Goal: Contribute content: Contribute content

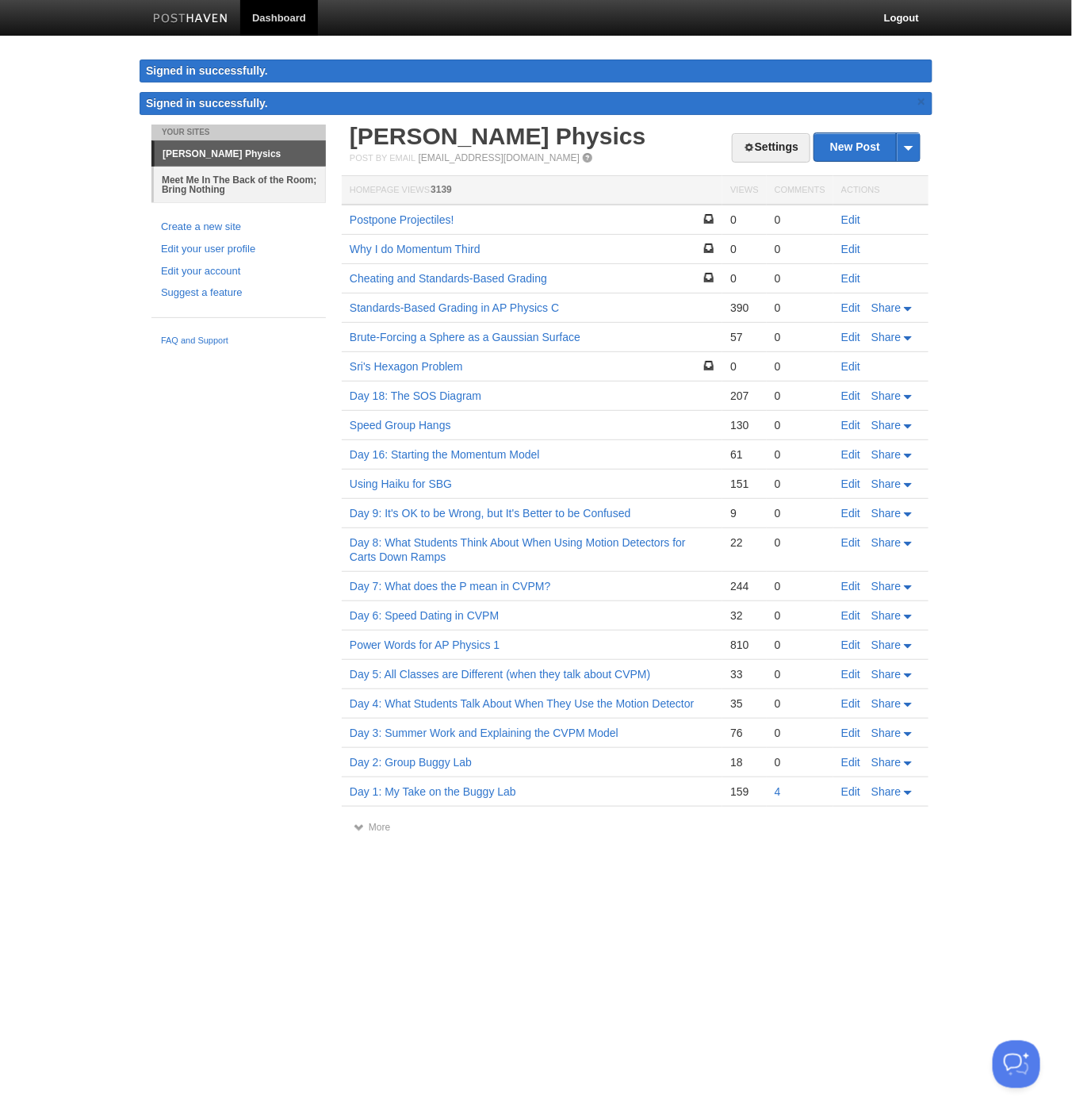
click at [228, 183] on link "Meet Me In The Back of the Room; Bring Nothing" at bounding box center [240, 184] width 172 height 36
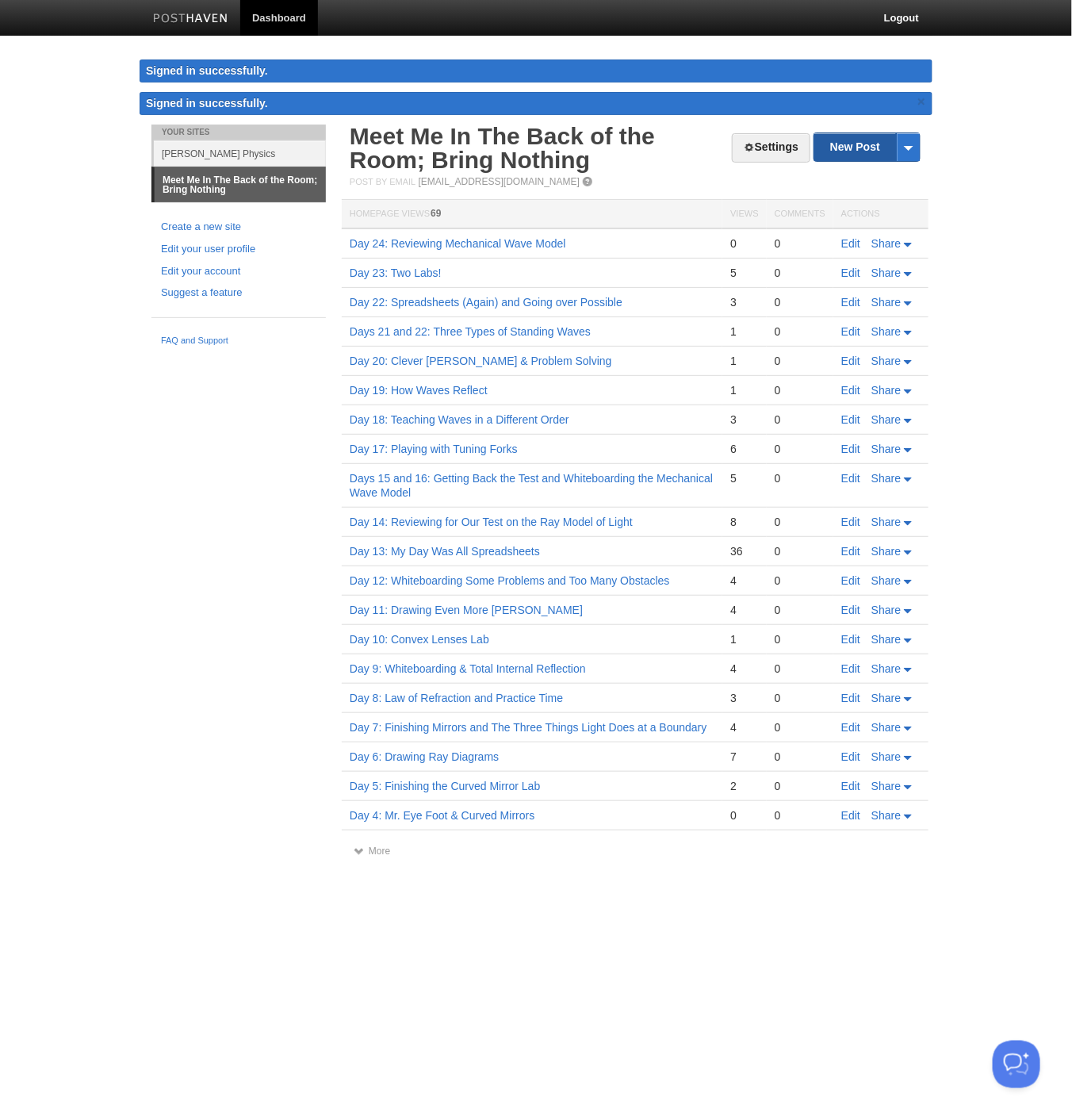
click at [875, 148] on link "New Post" at bounding box center [867, 147] width 105 height 28
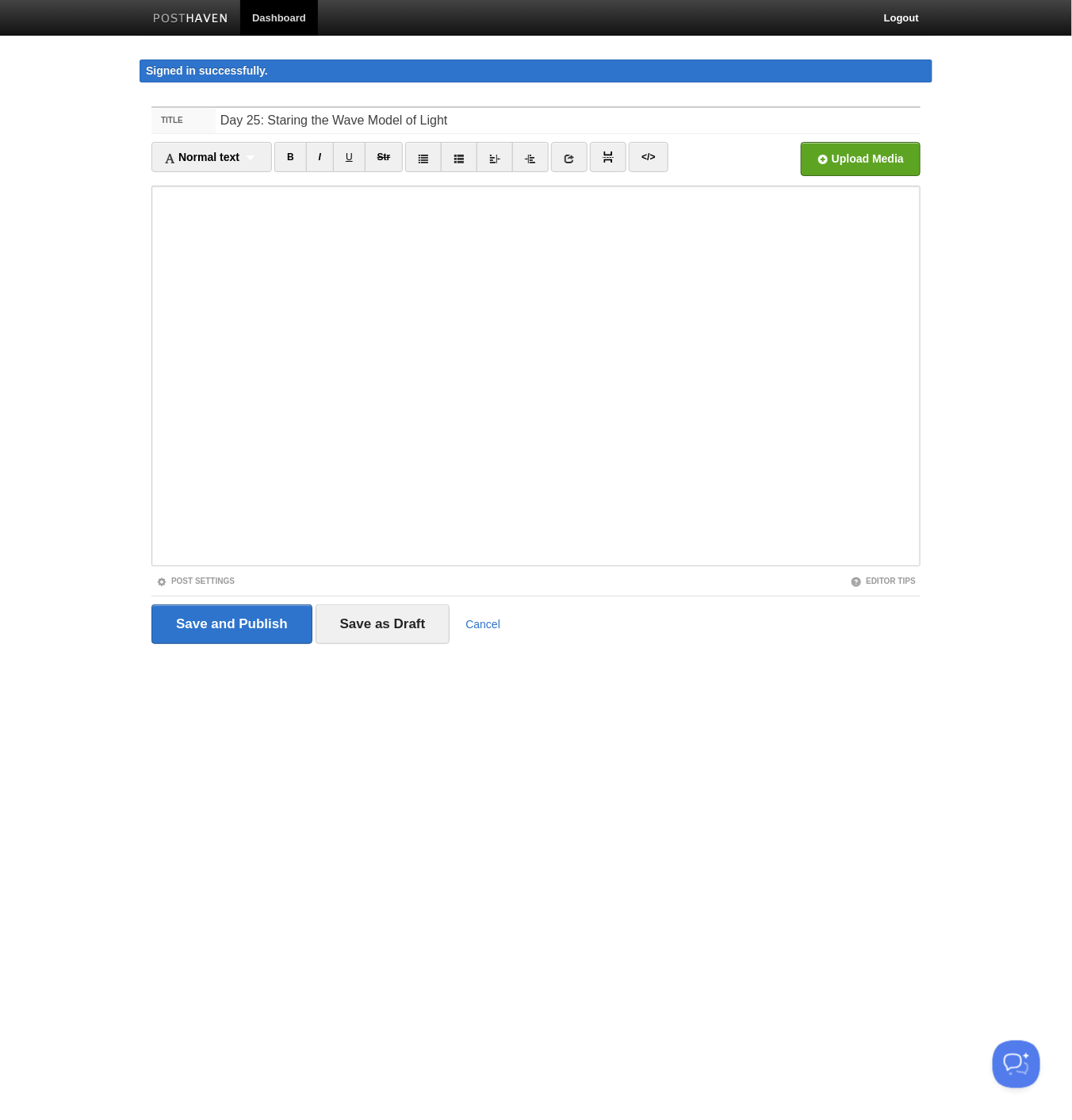
click at [293, 118] on input "Day 25: Staring the Wave Model of Light" at bounding box center [568, 120] width 705 height 26
type input "Day 25: Starting the Wave Model of Light"
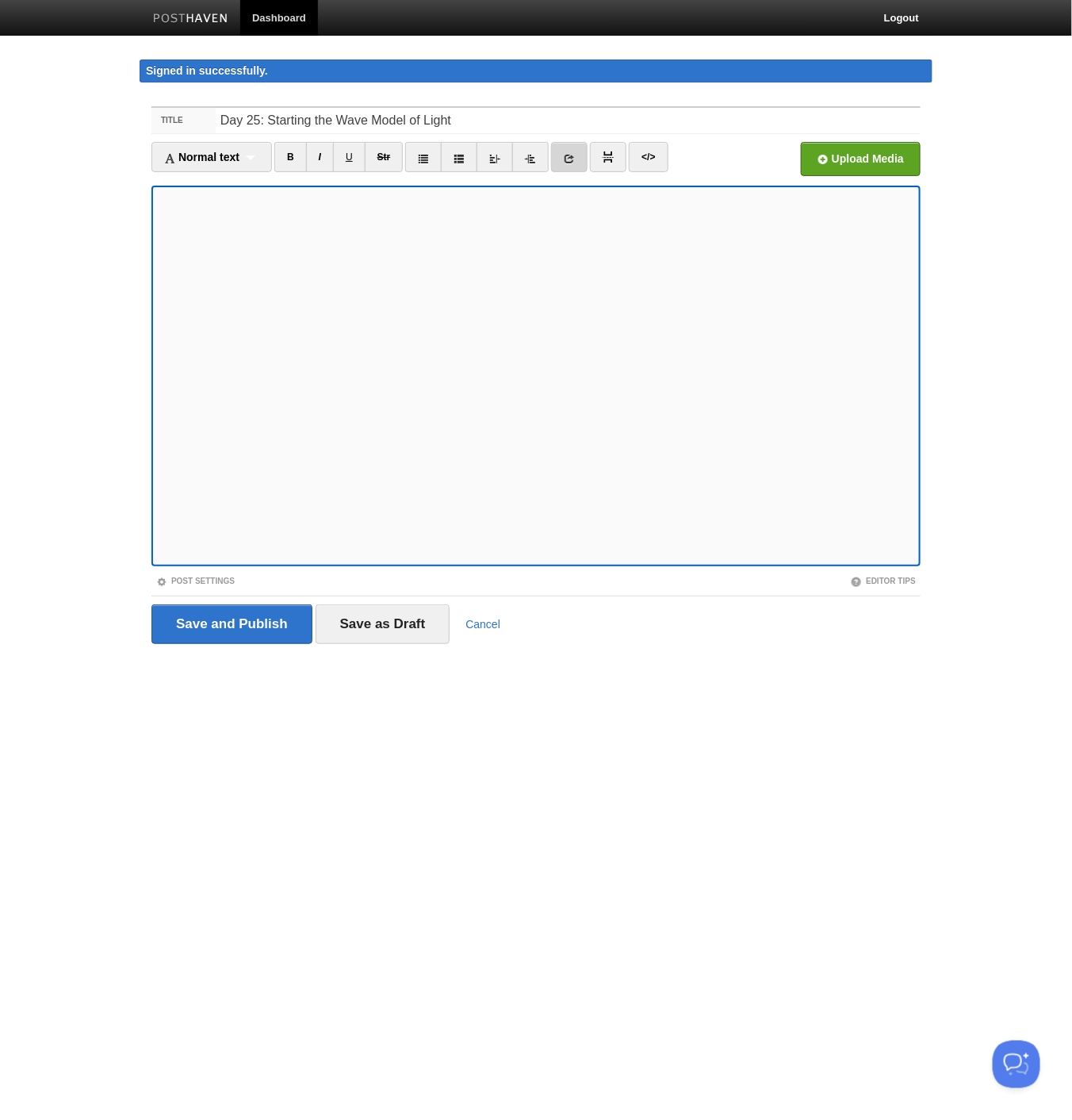
click at [565, 157] on icon at bounding box center [569, 159] width 11 height 11
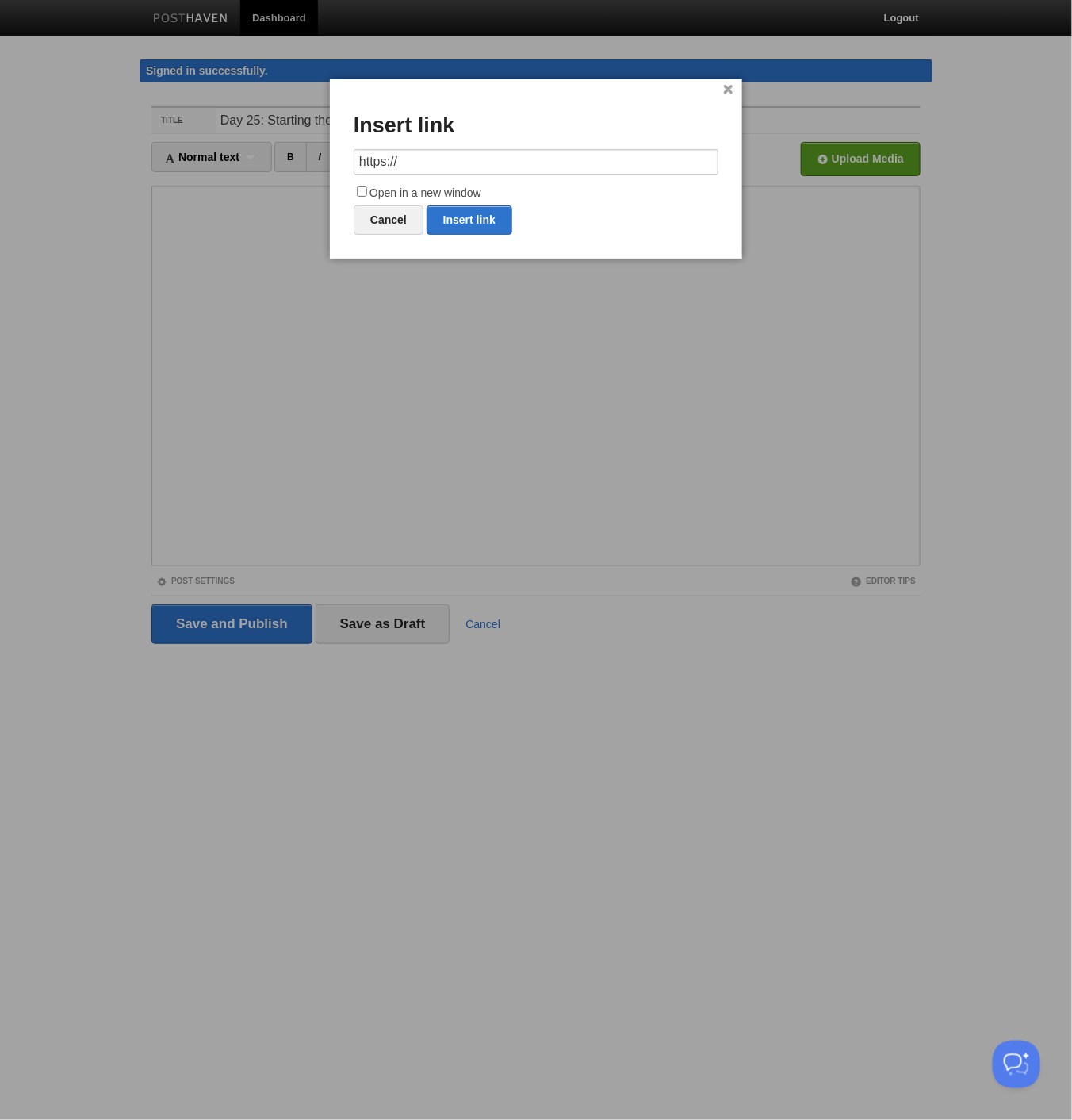
click at [430, 151] on input "https://" at bounding box center [536, 162] width 365 height 26
click at [430, 151] on input "https://" at bounding box center [536, 162] width 365 height 26
click at [428, 152] on input "https://" at bounding box center [536, 162] width 365 height 26
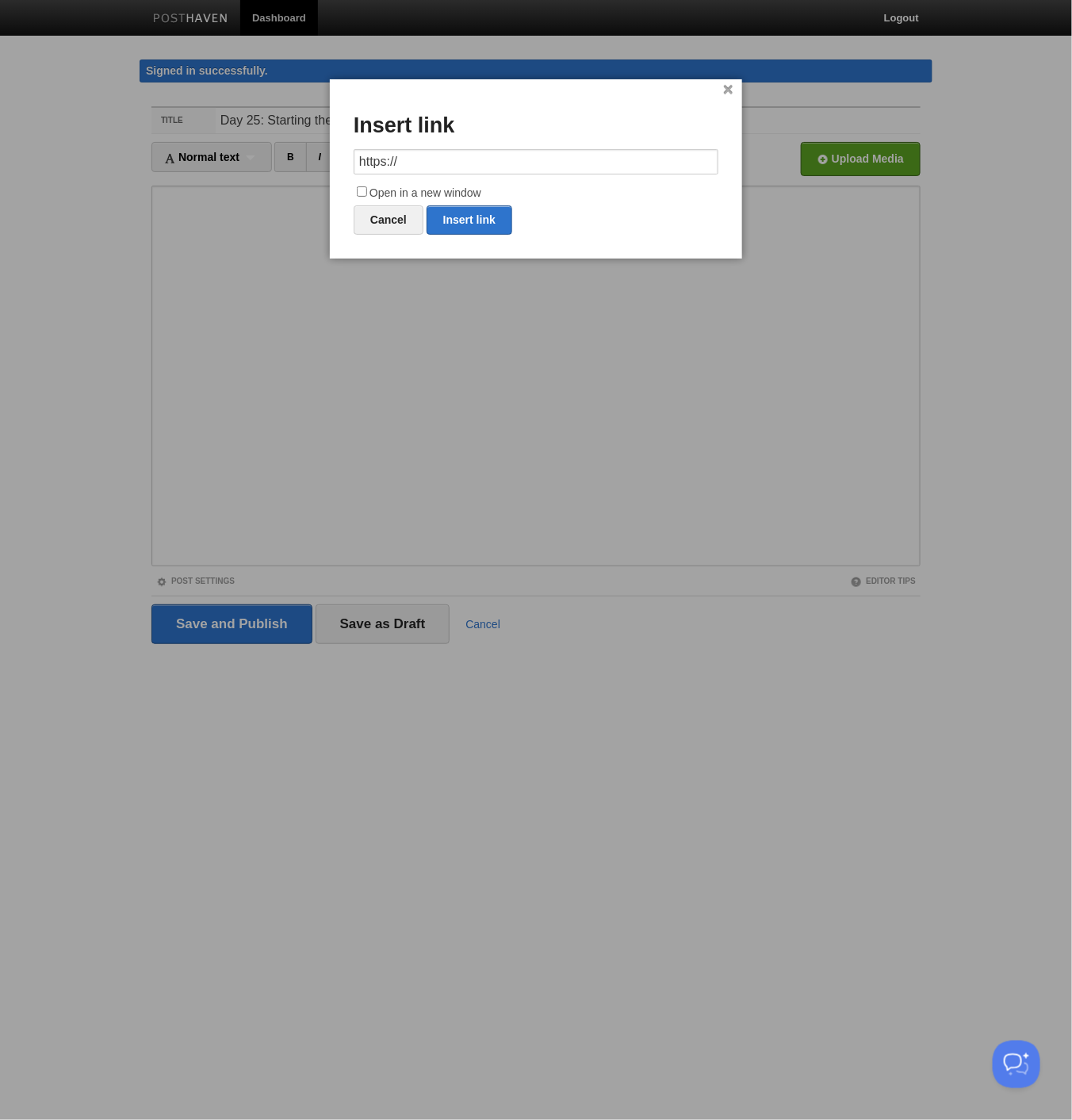
click at [428, 153] on input "https://" at bounding box center [536, 162] width 365 height 26
type input "[URL][DOMAIN_NAME]"
click at [363, 196] on label "Open in a new window" at bounding box center [536, 194] width 365 height 19
click at [363, 196] on input "Open in a new window" at bounding box center [362, 191] width 10 height 10
checkbox input "true"
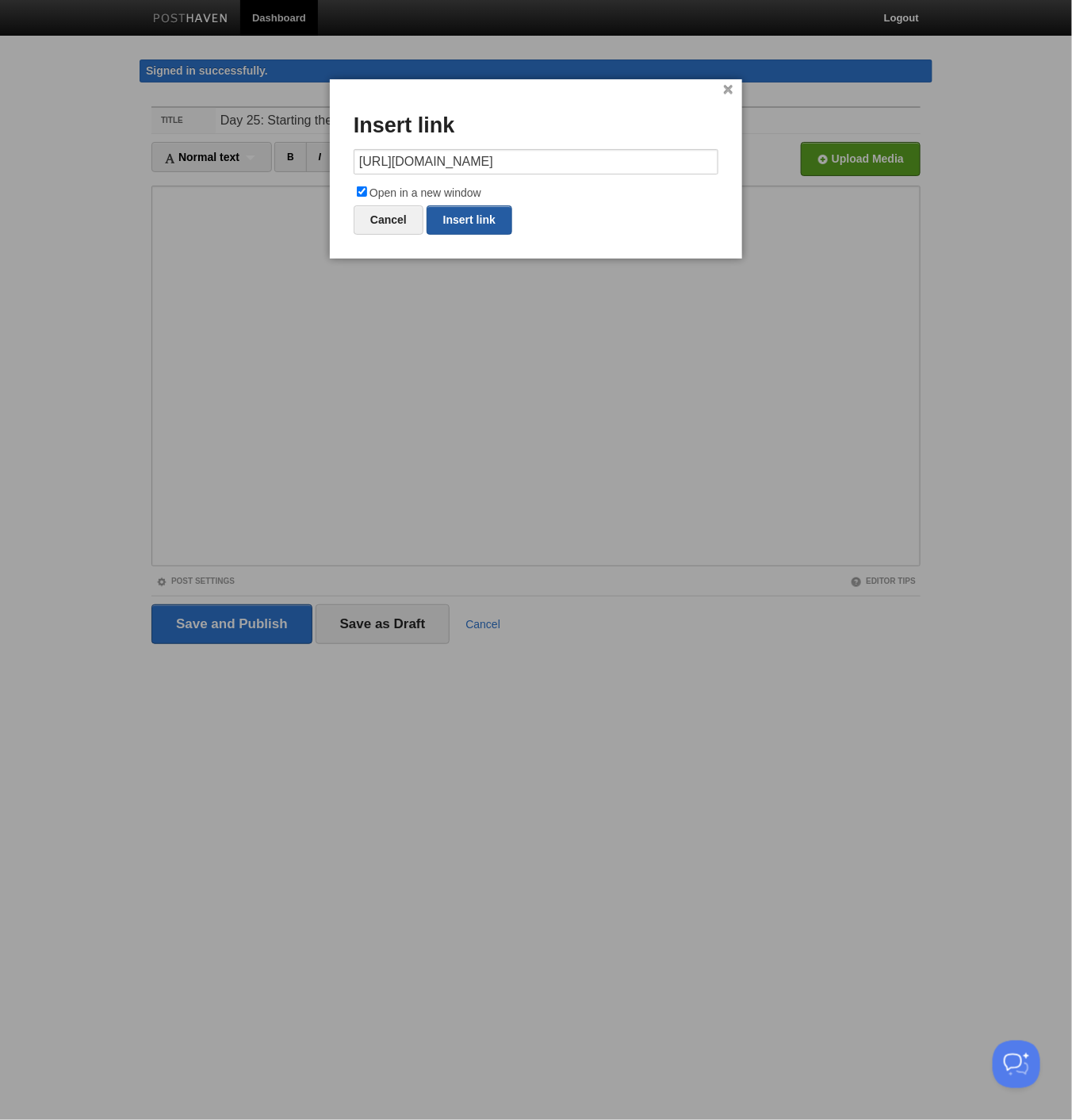
click at [494, 220] on link "Insert link" at bounding box center [469, 220] width 85 height 29
type input "https://"
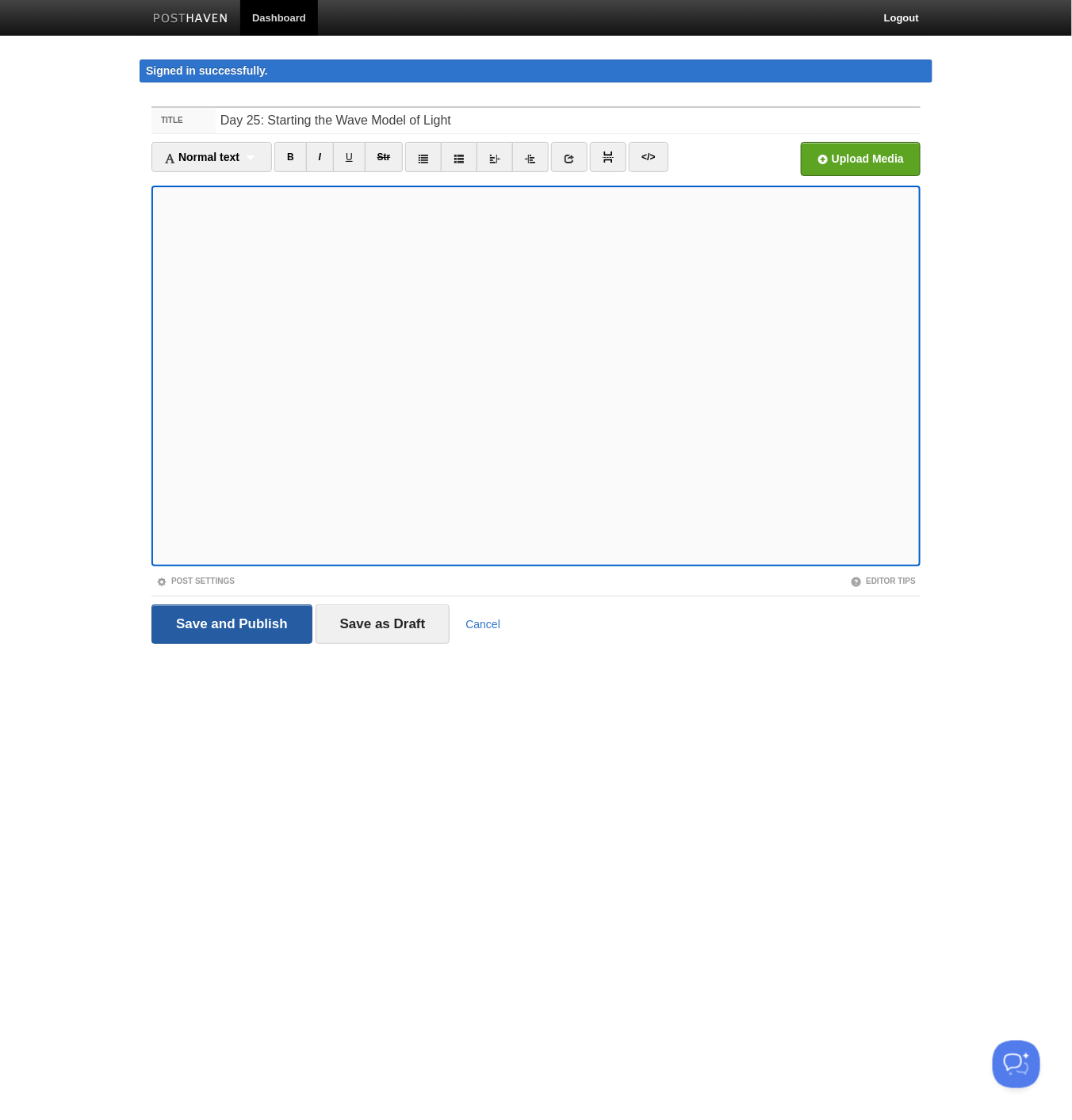
click at [260, 623] on input "Save and Publish" at bounding box center [232, 624] width 161 height 40
